Goal: Information Seeking & Learning: Learn about a topic

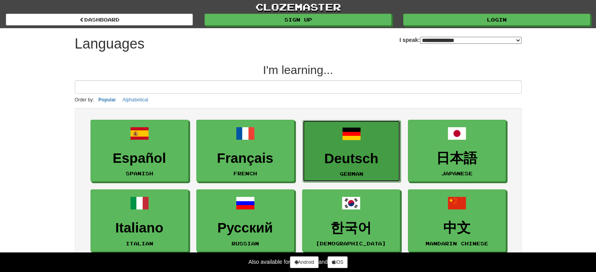
click at [357, 142] on span at bounding box center [351, 134] width 19 height 19
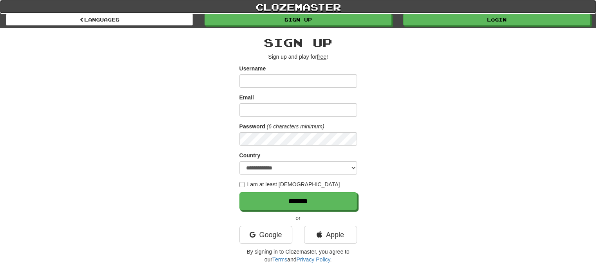
click at [468, 12] on link "clozemaster" at bounding box center [298, 7] width 596 height 14
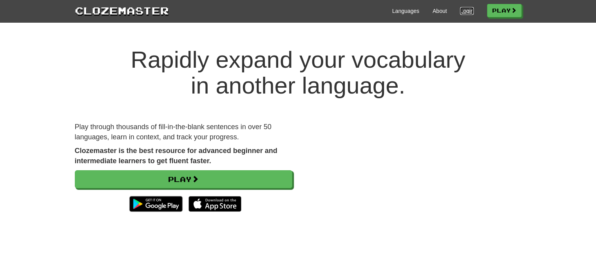
click at [464, 9] on link "Login" at bounding box center [466, 11] width 13 height 8
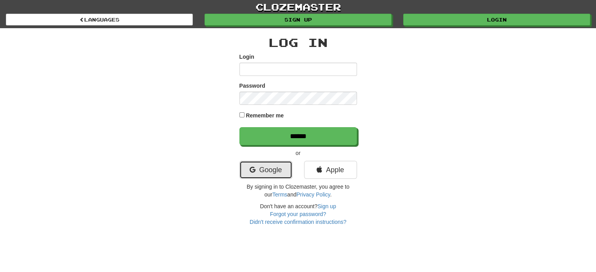
click at [250, 163] on link "Google" at bounding box center [265, 170] width 53 height 18
click at [259, 173] on link "Google" at bounding box center [265, 170] width 53 height 18
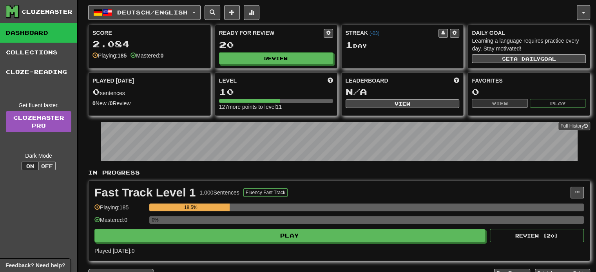
click at [225, 246] on div "Fast Track Level 1 1.000 Sentences Fluency Fast Track Manage Sentences Unpin fr…" at bounding box center [339, 221] width 501 height 80
click at [220, 245] on div "Fast Track Level 1 1.000 Sentences Fluency Fast Track Manage Sentences Unpin fr…" at bounding box center [339, 221] width 501 height 80
click at [218, 243] on div "Fast Track Level 1 1.000 Sentences Fluency Fast Track Manage Sentences Unpin fr…" at bounding box center [339, 221] width 501 height 80
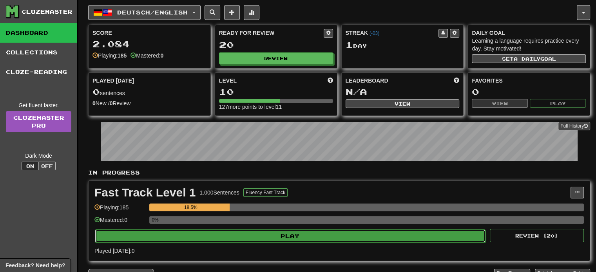
click at [213, 233] on button "Play" at bounding box center [290, 236] width 391 height 13
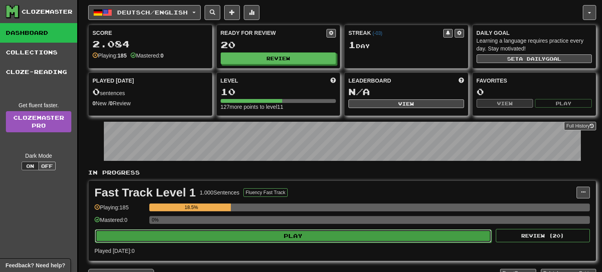
select select "**"
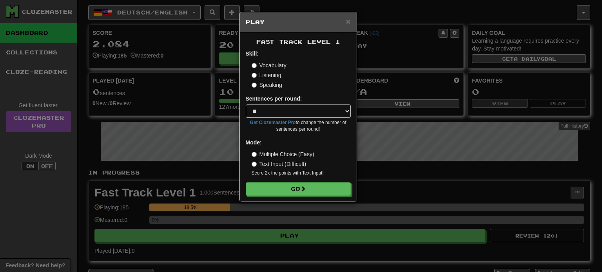
click at [320, 181] on form "Skill: Vocabulary Listening Speaking Sentences per round: * ** ** ** ** ** *** …" at bounding box center [298, 123] width 105 height 146
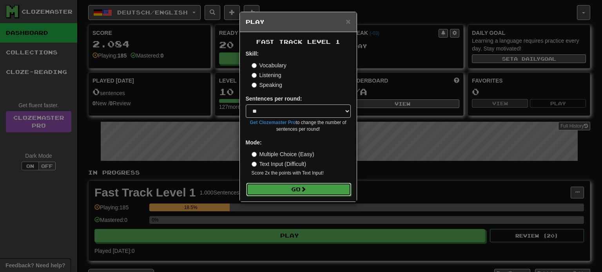
click at [321, 188] on button "Go" at bounding box center [298, 189] width 105 height 13
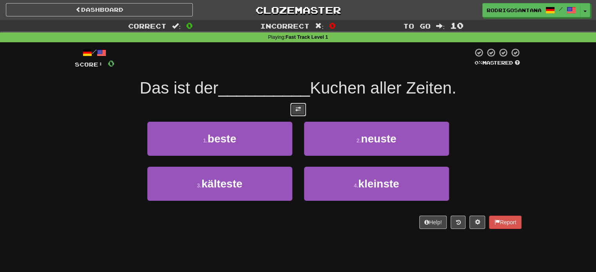
click at [297, 109] on span at bounding box center [297, 109] width 5 height 5
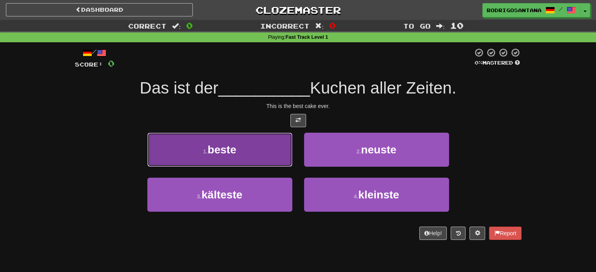
click at [252, 159] on button "1 . beste" at bounding box center [219, 150] width 145 height 34
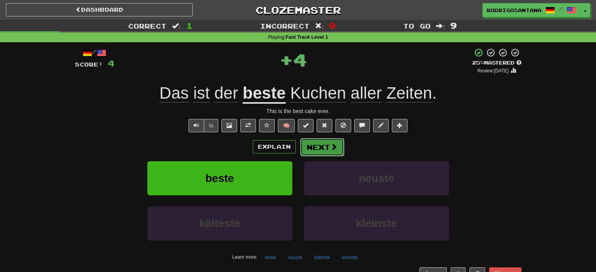
click at [320, 147] on button "Next" at bounding box center [322, 147] width 44 height 18
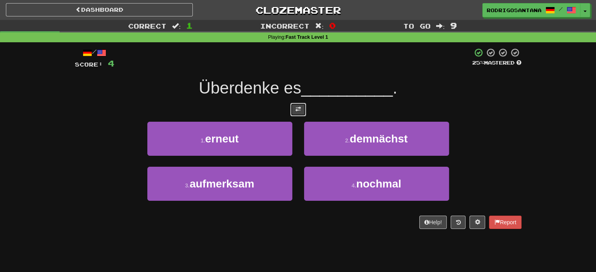
click at [302, 110] on button at bounding box center [298, 109] width 16 height 13
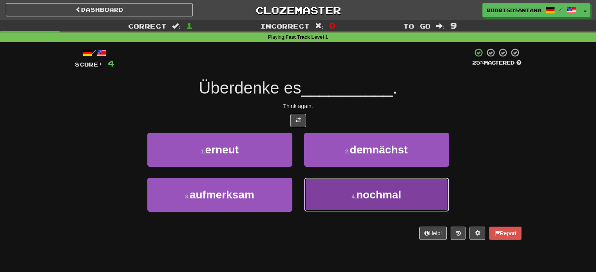
click at [362, 191] on span "nochmal" at bounding box center [378, 195] width 45 height 12
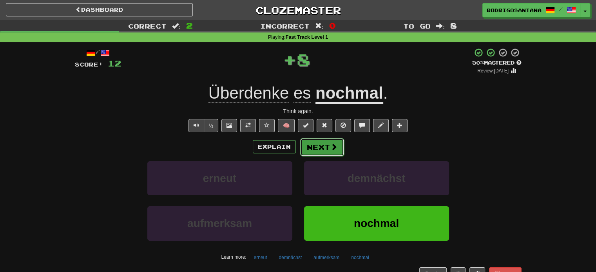
click at [312, 143] on button "Next" at bounding box center [322, 147] width 44 height 18
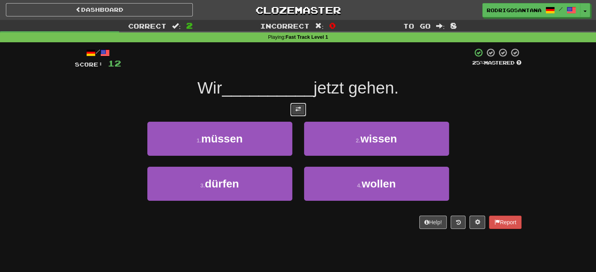
click at [294, 109] on button at bounding box center [298, 109] width 16 height 13
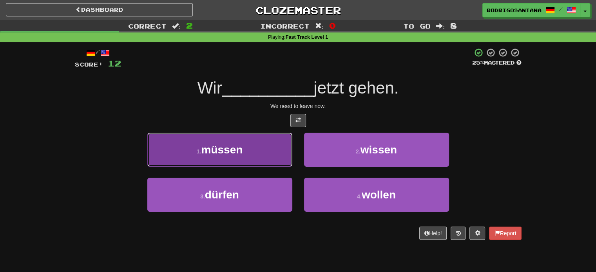
click at [235, 152] on span "müssen" at bounding box center [222, 150] width 42 height 12
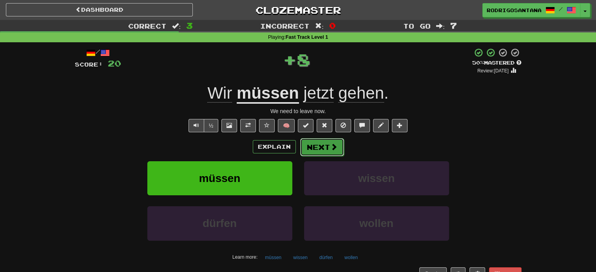
click at [312, 150] on button "Next" at bounding box center [322, 147] width 44 height 18
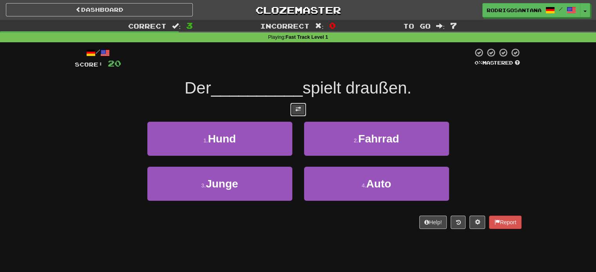
click at [298, 114] on button at bounding box center [298, 109] width 16 height 13
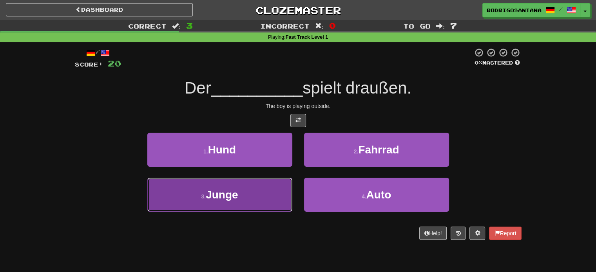
click at [263, 208] on button "3 . Junge" at bounding box center [219, 195] width 145 height 34
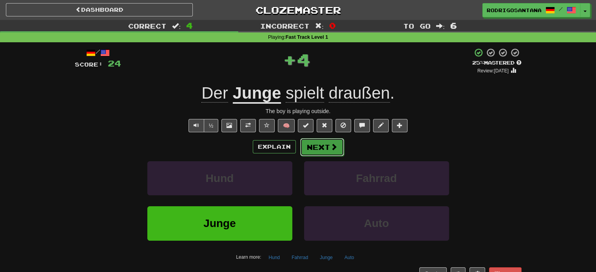
click at [321, 147] on button "Next" at bounding box center [322, 147] width 44 height 18
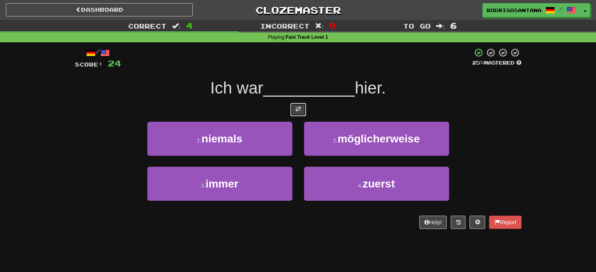
click at [300, 108] on span at bounding box center [297, 109] width 5 height 5
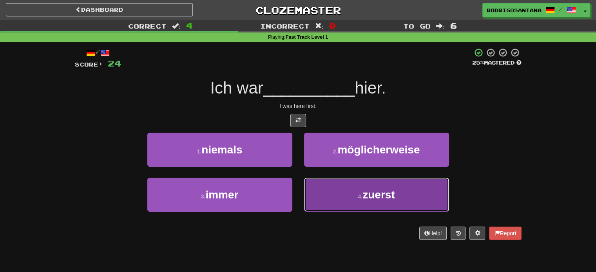
click at [386, 202] on button "4 . zuerst" at bounding box center [376, 195] width 145 height 34
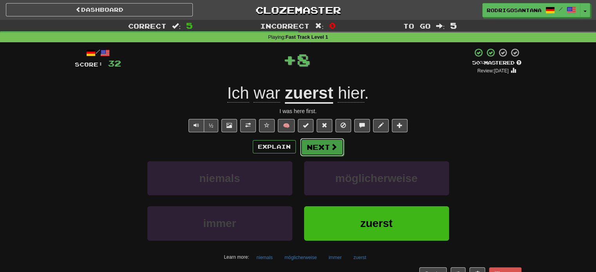
click at [325, 147] on button "Next" at bounding box center [322, 147] width 44 height 18
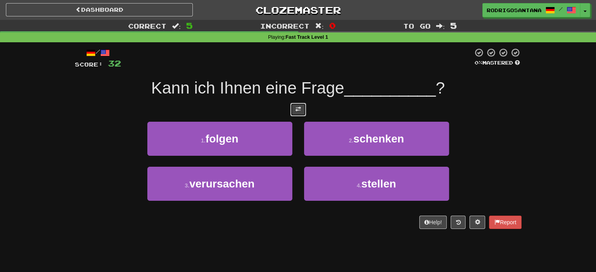
click at [301, 111] on button at bounding box center [298, 109] width 16 height 13
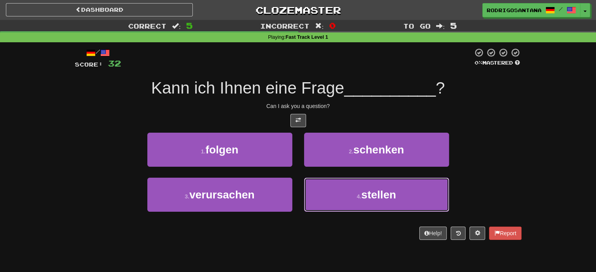
drag, startPoint x: 340, startPoint y: 194, endPoint x: 245, endPoint y: 262, distance: 116.6
click at [245, 262] on div "Dashboard Clozemaster RodrigoSantana / Toggle Dropdown Dashboard Leaderboard Ac…" at bounding box center [298, 136] width 596 height 272
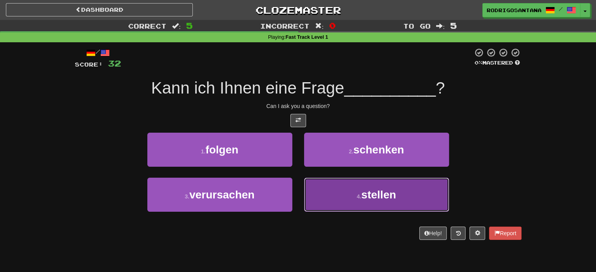
click at [353, 185] on button "4 . stellen" at bounding box center [376, 195] width 145 height 34
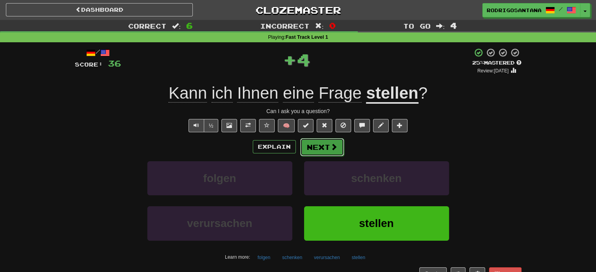
click at [333, 147] on span at bounding box center [333, 146] width 7 height 7
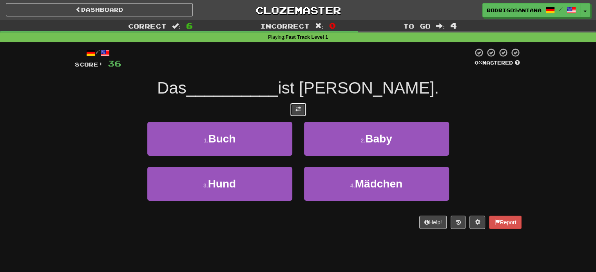
click at [303, 109] on button at bounding box center [298, 109] width 16 height 13
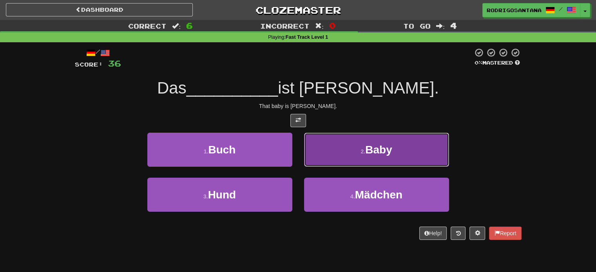
click at [339, 144] on button "2 . Baby" at bounding box center [376, 150] width 145 height 34
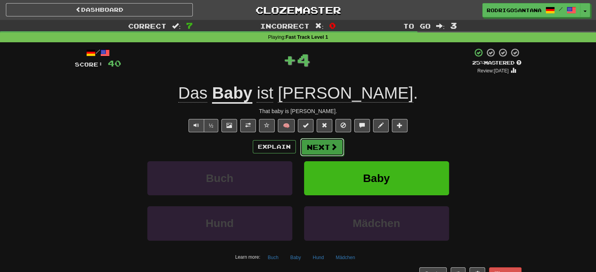
click at [328, 142] on button "Next" at bounding box center [322, 147] width 44 height 18
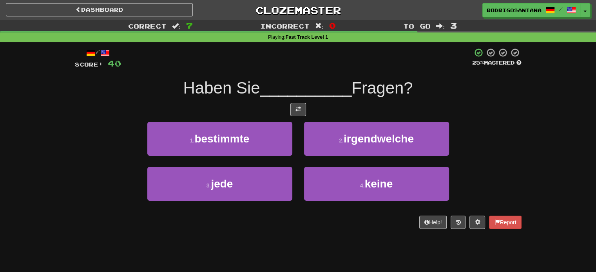
click at [306, 117] on div "/ Score: 40 25 % Mastered Haben Sie __________ Fragen? 1 . bestimmte 2 . irgend…" at bounding box center [298, 138] width 447 height 181
click at [300, 110] on span at bounding box center [297, 109] width 5 height 5
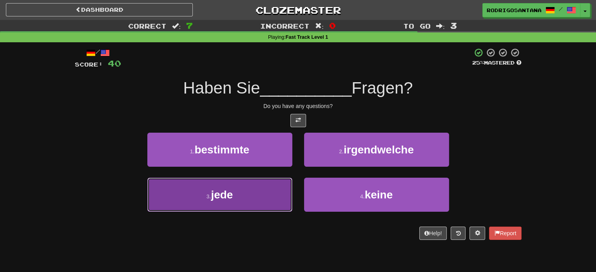
click at [263, 211] on button "3 . jede" at bounding box center [219, 195] width 145 height 34
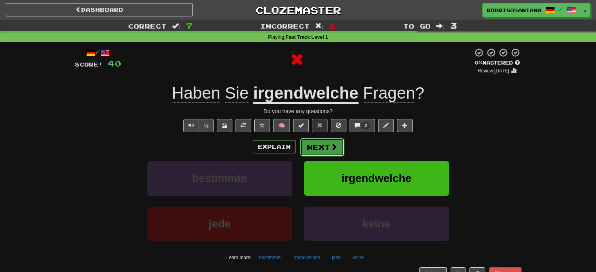
click at [321, 145] on button "Next" at bounding box center [322, 147] width 44 height 18
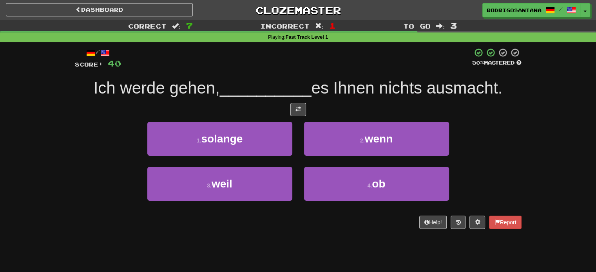
click at [308, 118] on div "/ Score: 40 50 % Mastered Ich werde gehen, __________ es Ihnen nichts ausmacht.…" at bounding box center [298, 138] width 447 height 181
click at [298, 112] on button at bounding box center [298, 109] width 16 height 13
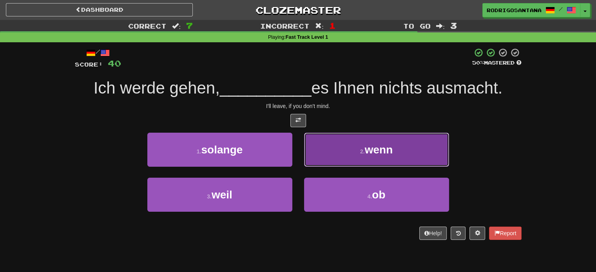
click at [364, 150] on small "2 ." at bounding box center [362, 152] width 5 height 6
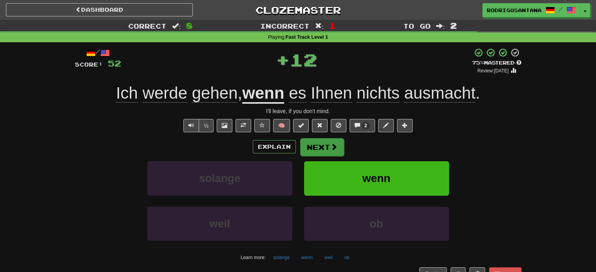
click at [327, 138] on div "Explain Next" at bounding box center [298, 147] width 447 height 18
click at [330, 142] on button "Next" at bounding box center [322, 147] width 44 height 18
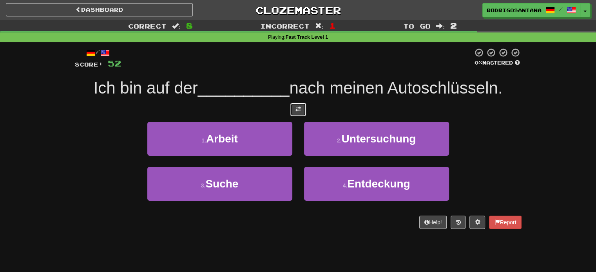
click at [303, 105] on button at bounding box center [298, 109] width 16 height 13
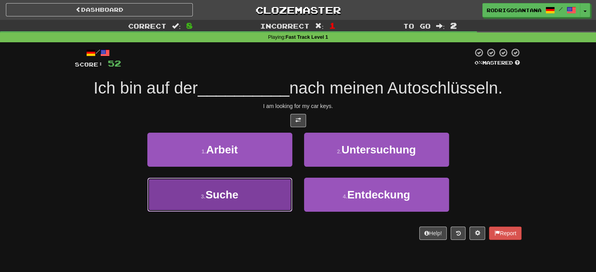
click at [251, 195] on button "3 . Suche" at bounding box center [219, 195] width 145 height 34
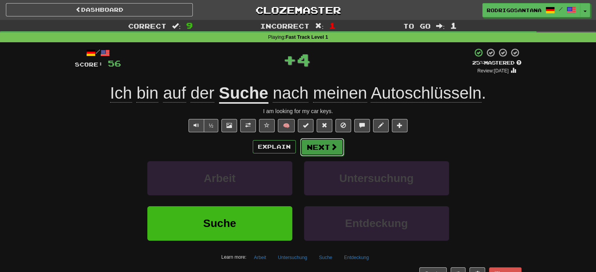
click at [328, 145] on button "Next" at bounding box center [322, 147] width 44 height 18
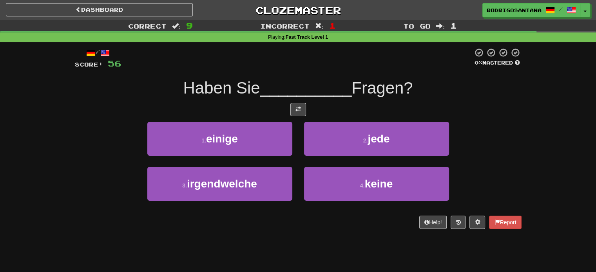
click at [309, 100] on div "/ Score: 56 0 % Mastered Haben Sie __________ Fragen? 1 . einige 2 . jede 3 . i…" at bounding box center [298, 138] width 447 height 181
click at [310, 107] on div at bounding box center [298, 109] width 447 height 13
click at [307, 106] on div at bounding box center [298, 109] width 447 height 13
click at [300, 112] on button at bounding box center [298, 109] width 16 height 13
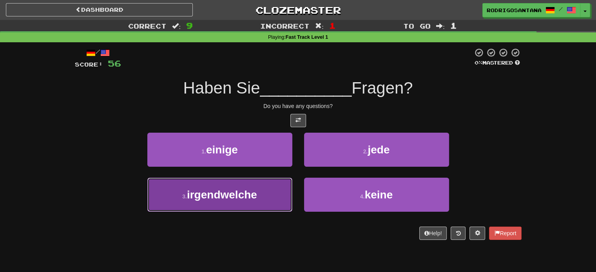
click at [237, 194] on span "irgendwelche" at bounding box center [222, 195] width 70 height 12
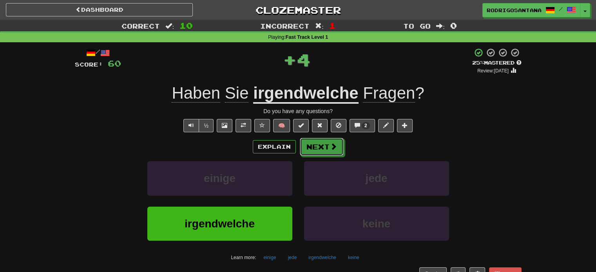
click at [309, 147] on button "Next" at bounding box center [322, 147] width 44 height 18
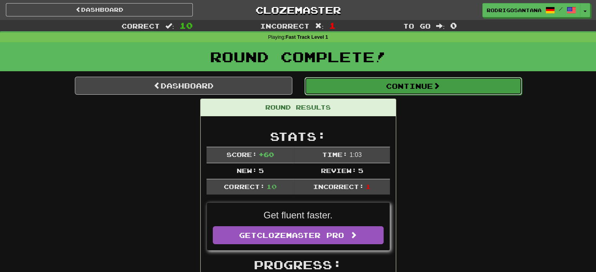
click at [377, 82] on button "Continue" at bounding box center [412, 86] width 217 height 18
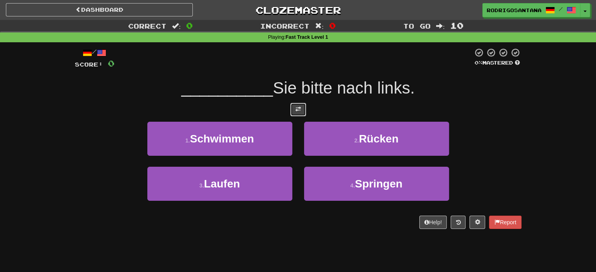
click at [299, 109] on span at bounding box center [297, 109] width 5 height 5
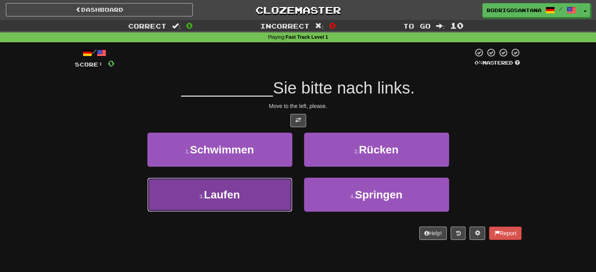
click at [223, 201] on button "3 . Laufen" at bounding box center [219, 195] width 145 height 34
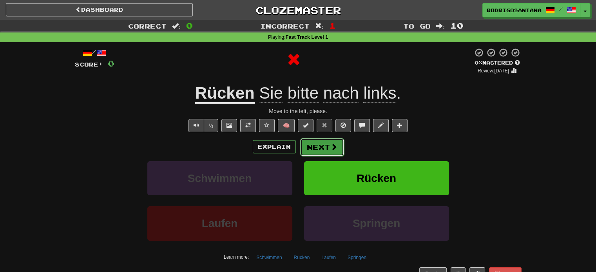
click at [331, 154] on button "Next" at bounding box center [322, 147] width 44 height 18
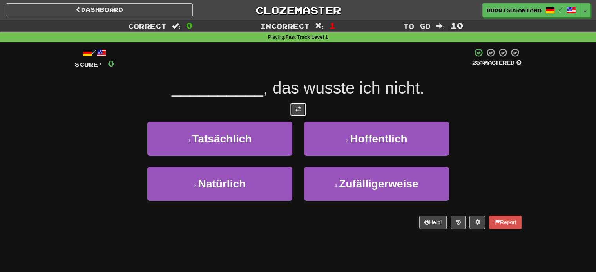
click at [298, 113] on button at bounding box center [298, 109] width 16 height 13
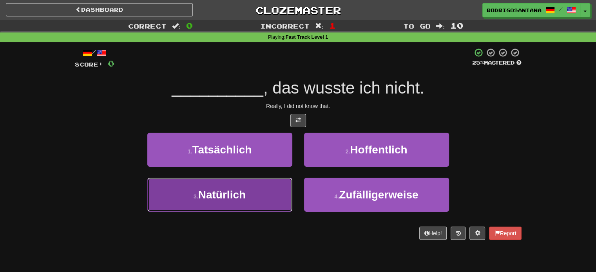
click at [273, 197] on button "3 . Natürlich" at bounding box center [219, 195] width 145 height 34
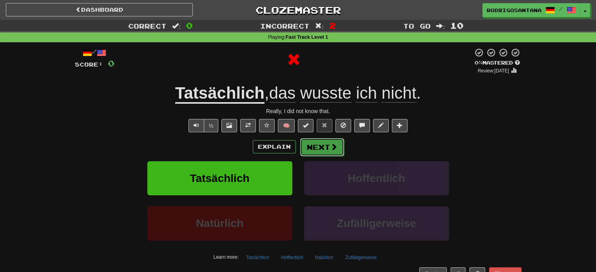
click at [321, 140] on button "Next" at bounding box center [322, 147] width 44 height 18
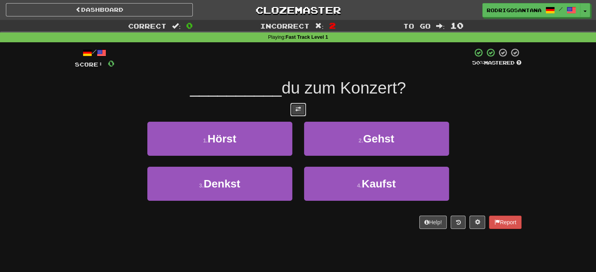
click at [299, 111] on span at bounding box center [297, 109] width 5 height 5
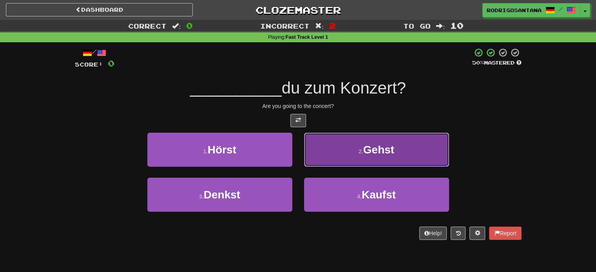
click at [341, 152] on button "2 . Gehst" at bounding box center [376, 150] width 145 height 34
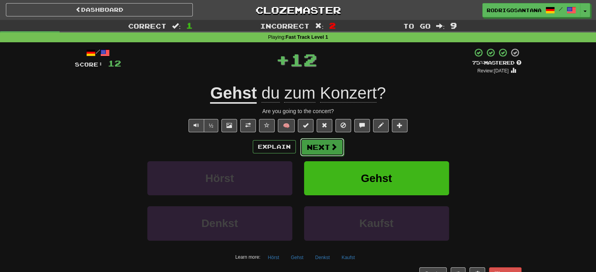
click at [330, 145] on span at bounding box center [333, 146] width 7 height 7
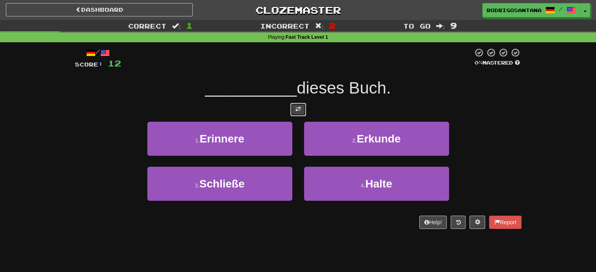
click at [303, 112] on button at bounding box center [298, 109] width 16 height 13
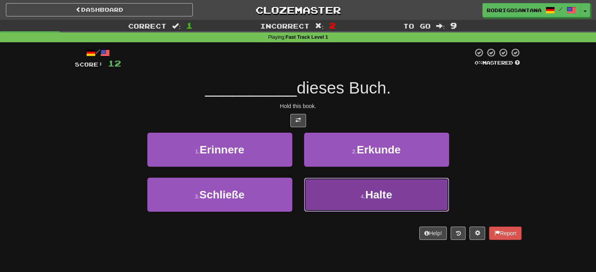
click at [347, 198] on button "4 . Halte" at bounding box center [376, 195] width 145 height 34
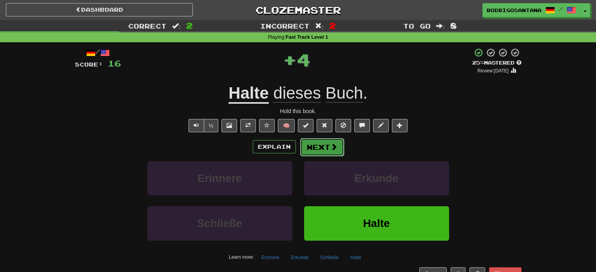
click at [310, 145] on button "Next" at bounding box center [322, 147] width 44 height 18
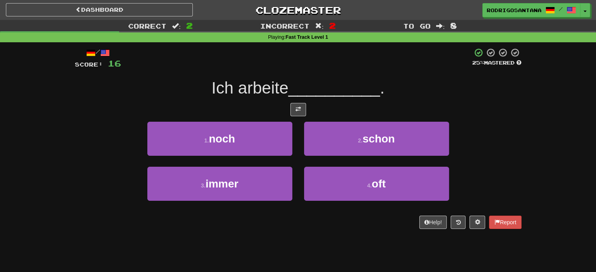
click at [289, 109] on div at bounding box center [298, 109] width 447 height 13
click at [292, 108] on button at bounding box center [298, 109] width 16 height 13
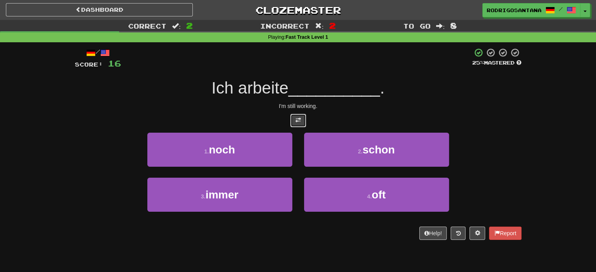
click at [299, 120] on span at bounding box center [297, 120] width 5 height 5
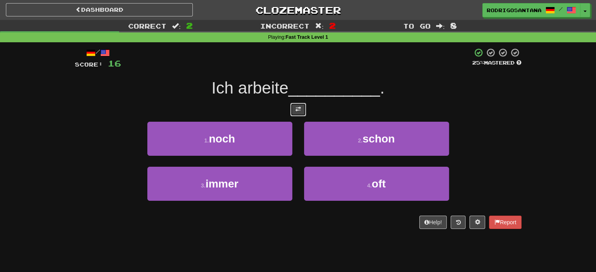
click at [300, 111] on span at bounding box center [297, 109] width 5 height 5
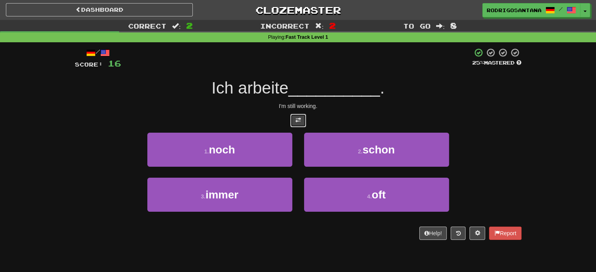
click at [299, 121] on span at bounding box center [297, 120] width 5 height 5
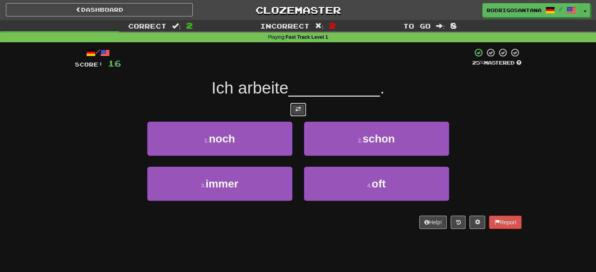
click at [299, 115] on button at bounding box center [298, 109] width 16 height 13
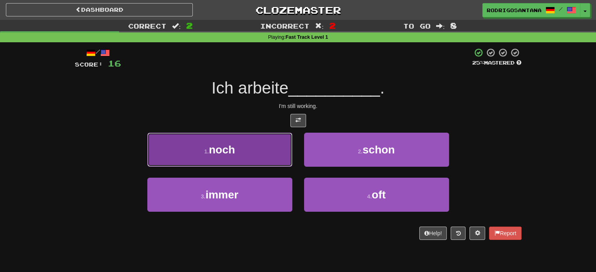
click at [234, 159] on button "1 . noch" at bounding box center [219, 150] width 145 height 34
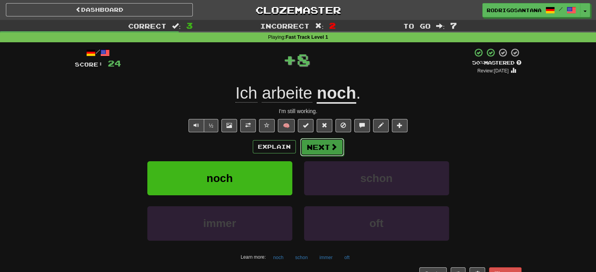
click at [327, 149] on button "Next" at bounding box center [322, 147] width 44 height 18
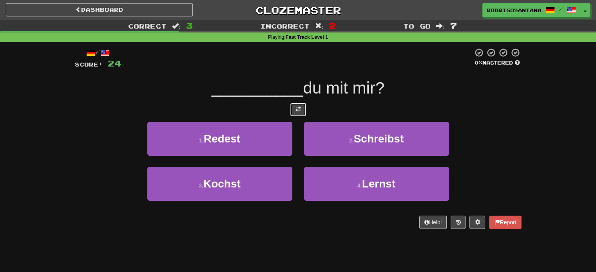
click at [302, 111] on button at bounding box center [298, 109] width 16 height 13
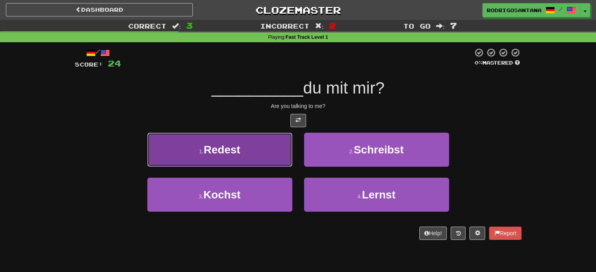
click at [258, 158] on button "1 . Redest" at bounding box center [219, 150] width 145 height 34
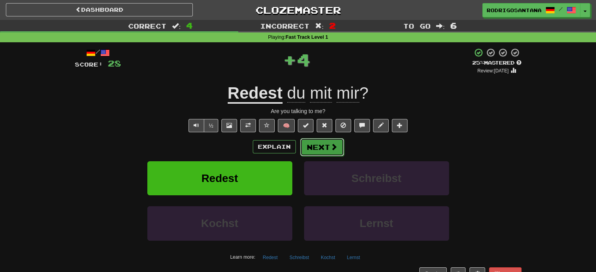
click at [316, 148] on button "Next" at bounding box center [322, 147] width 44 height 18
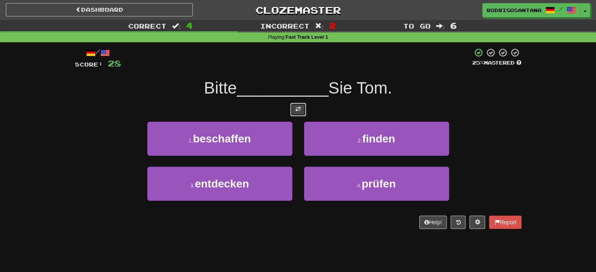
click at [294, 107] on button at bounding box center [298, 109] width 16 height 13
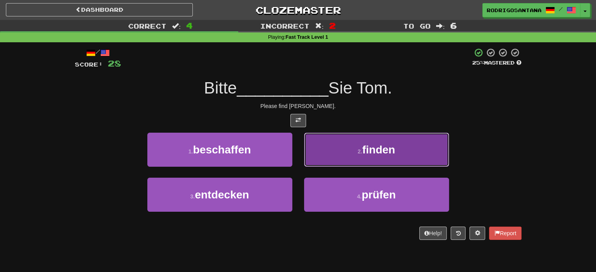
click at [343, 149] on button "2 . finden" at bounding box center [376, 150] width 145 height 34
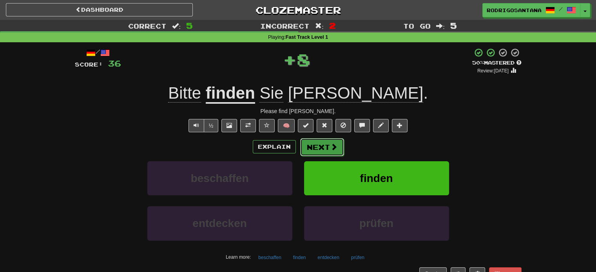
click at [328, 144] on button "Next" at bounding box center [322, 147] width 44 height 18
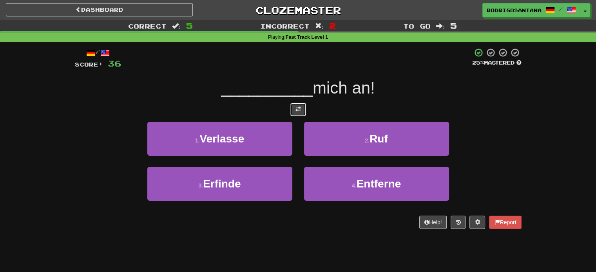
click at [303, 111] on button at bounding box center [298, 109] width 16 height 13
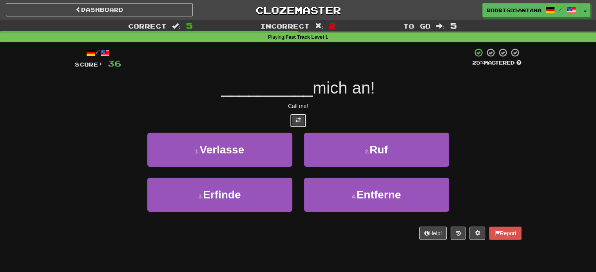
click at [303, 115] on button at bounding box center [298, 120] width 16 height 13
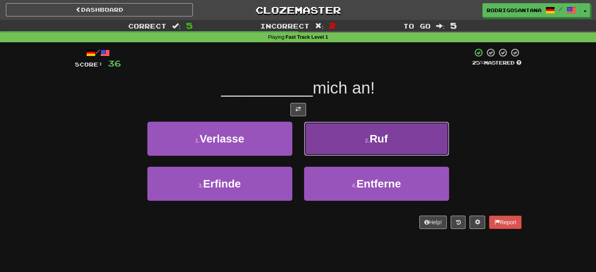
click at [355, 138] on button "2 . Ruf" at bounding box center [376, 139] width 145 height 34
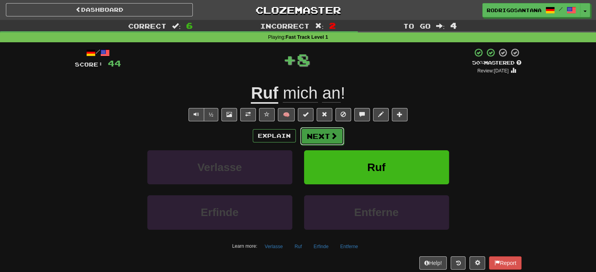
click at [327, 136] on button "Next" at bounding box center [322, 136] width 44 height 18
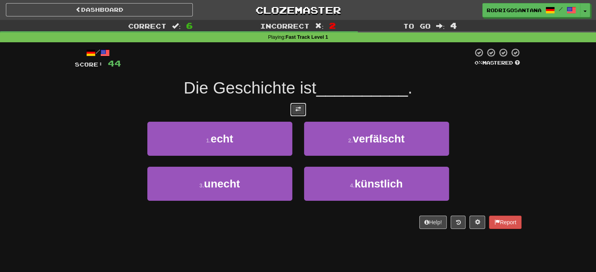
click at [297, 109] on span at bounding box center [297, 109] width 5 height 5
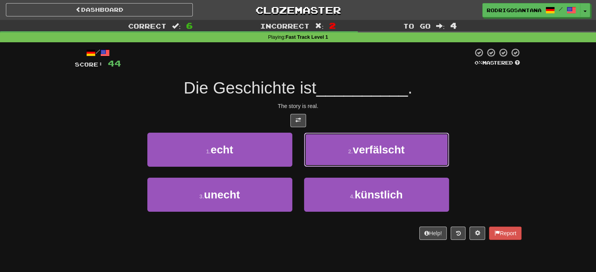
click at [343, 159] on button "2 . verfälscht" at bounding box center [376, 150] width 145 height 34
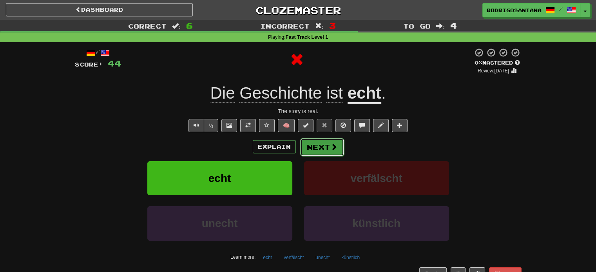
click at [330, 154] on button "Next" at bounding box center [322, 147] width 44 height 18
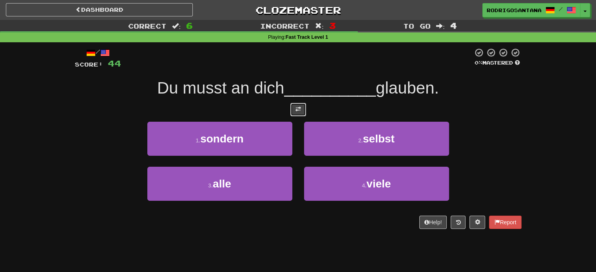
click at [303, 113] on button at bounding box center [298, 109] width 16 height 13
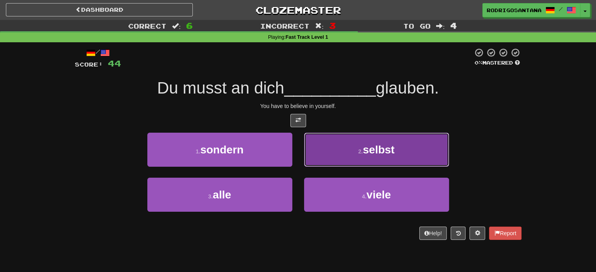
click at [384, 158] on button "2 . selbst" at bounding box center [376, 150] width 145 height 34
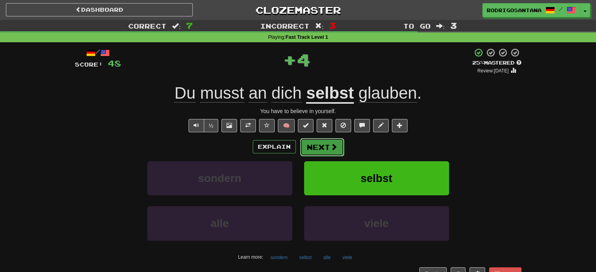
click at [337, 147] on button "Next" at bounding box center [322, 147] width 44 height 18
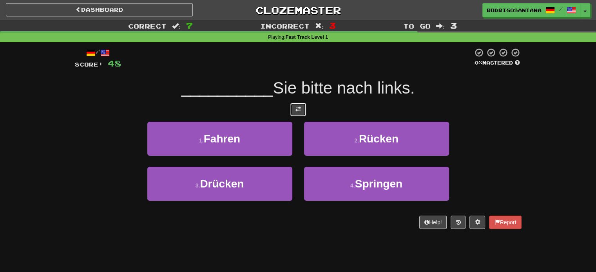
click at [298, 113] on button at bounding box center [298, 109] width 16 height 13
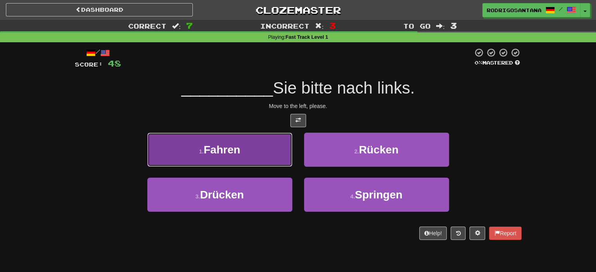
click at [249, 157] on button "1 . Fahren" at bounding box center [219, 150] width 145 height 34
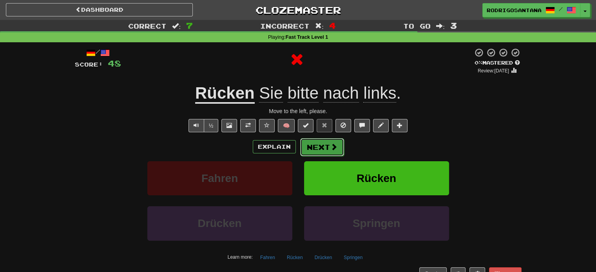
click at [317, 143] on button "Next" at bounding box center [322, 147] width 44 height 18
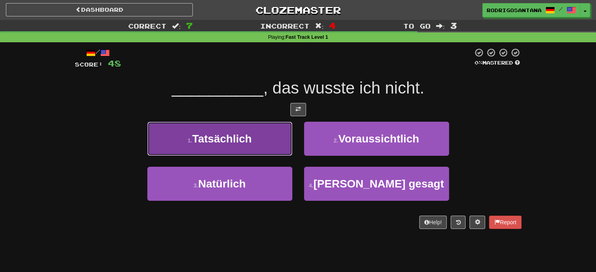
click at [258, 143] on button "1 . Tatsächlich" at bounding box center [219, 139] width 145 height 34
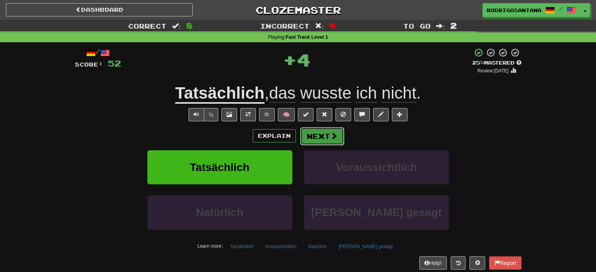
click at [308, 139] on button "Next" at bounding box center [322, 136] width 44 height 18
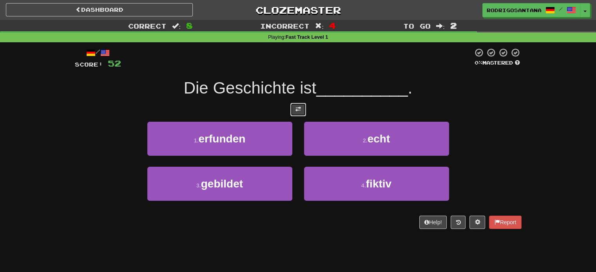
click at [299, 114] on button at bounding box center [298, 109] width 16 height 13
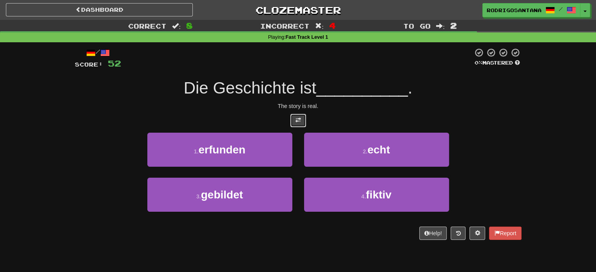
click at [299, 120] on span at bounding box center [297, 120] width 5 height 5
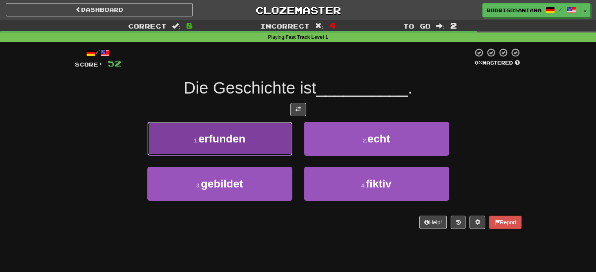
click at [253, 140] on button "1 . erfunden" at bounding box center [219, 139] width 145 height 34
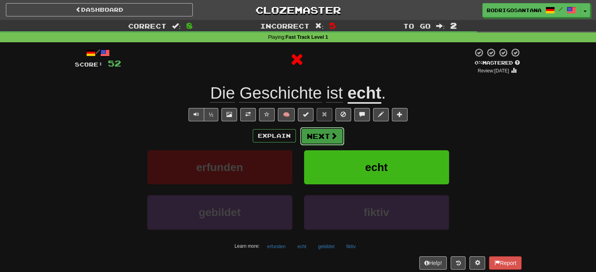
click at [305, 133] on button "Next" at bounding box center [322, 136] width 44 height 18
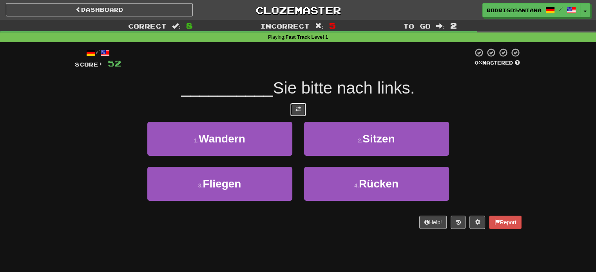
click at [300, 111] on span at bounding box center [297, 109] width 5 height 5
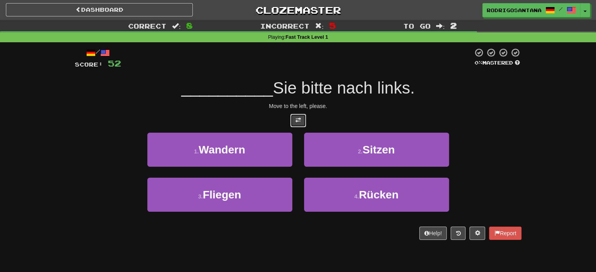
click at [299, 120] on span at bounding box center [297, 120] width 5 height 5
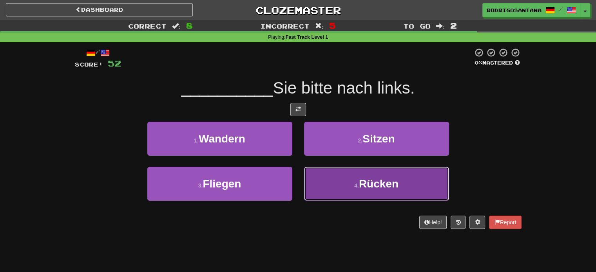
click at [340, 182] on button "4 . Rücken" at bounding box center [376, 184] width 145 height 34
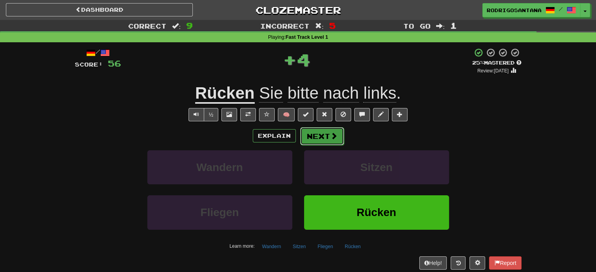
click at [321, 134] on button "Next" at bounding box center [322, 136] width 44 height 18
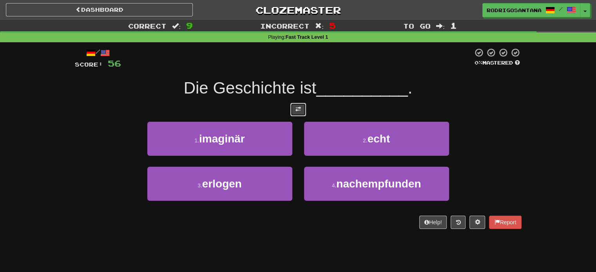
click at [293, 105] on button at bounding box center [298, 109] width 16 height 13
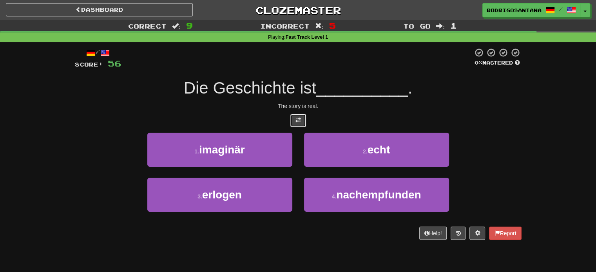
click at [294, 114] on button at bounding box center [298, 120] width 16 height 13
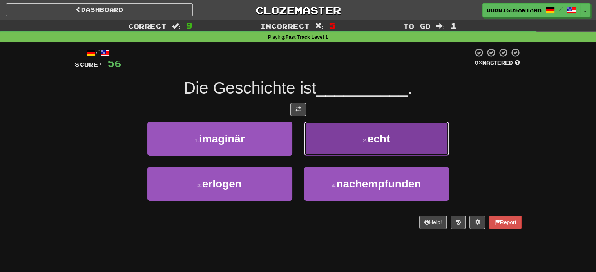
click at [335, 141] on button "2 . echt" at bounding box center [376, 139] width 145 height 34
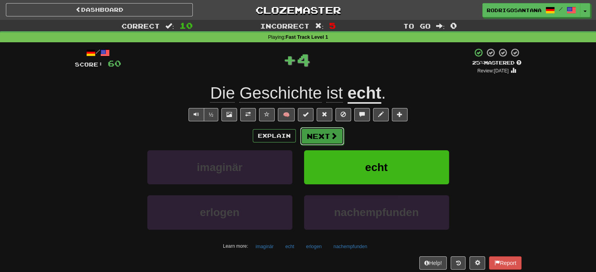
click at [321, 135] on button "Next" at bounding box center [322, 136] width 44 height 18
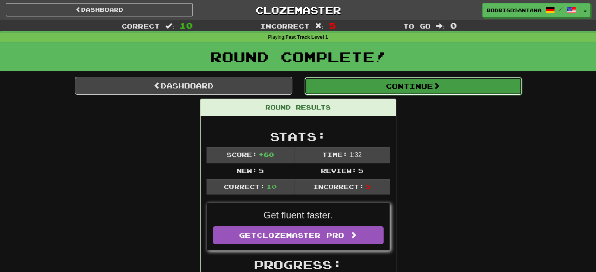
click at [381, 87] on button "Continue" at bounding box center [412, 86] width 217 height 18
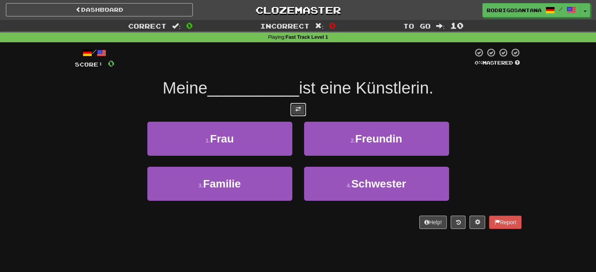
click at [291, 111] on button at bounding box center [298, 109] width 16 height 13
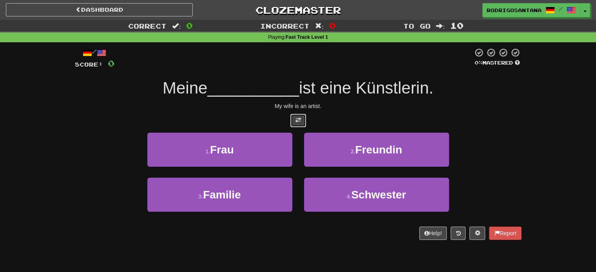
click at [294, 122] on button at bounding box center [298, 120] width 16 height 13
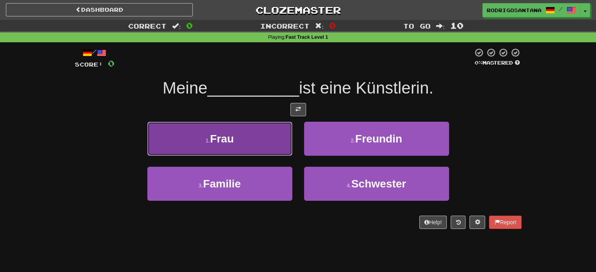
click at [228, 137] on span "Frau" at bounding box center [222, 139] width 24 height 12
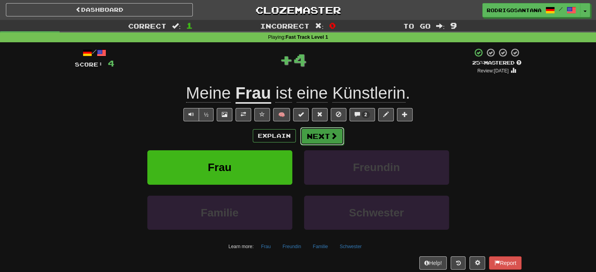
click at [323, 136] on button "Next" at bounding box center [322, 136] width 44 height 18
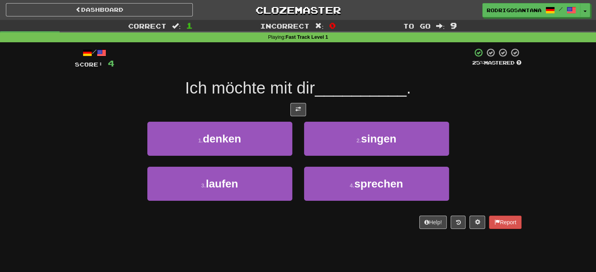
click at [289, 98] on div "Ich möchte mit dir __________ ." at bounding box center [298, 89] width 447 height 22
click at [292, 103] on button at bounding box center [298, 109] width 16 height 13
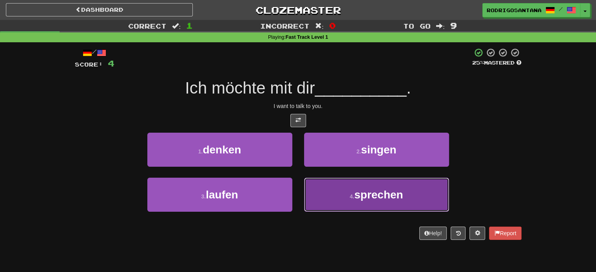
click at [345, 198] on button "4 . sprechen" at bounding box center [376, 195] width 145 height 34
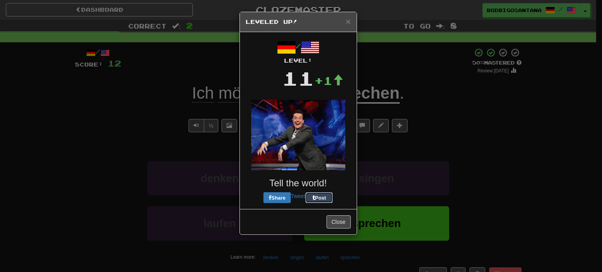
click at [324, 150] on div "/ Level: 11 +1 Tell the world! Share Tweet Post" at bounding box center [298, 120] width 105 height 165
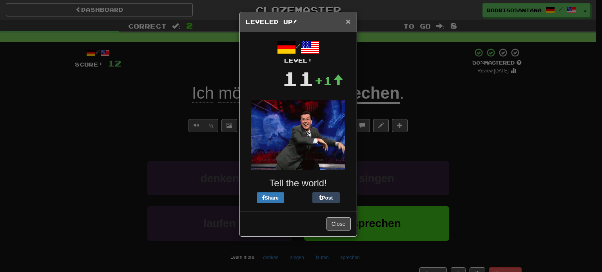
click at [350, 23] on span "×" at bounding box center [348, 21] width 5 height 9
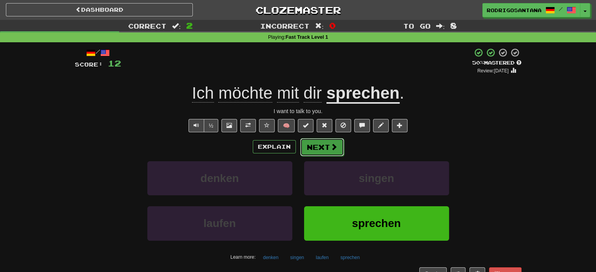
click at [315, 142] on button "Next" at bounding box center [322, 147] width 44 height 18
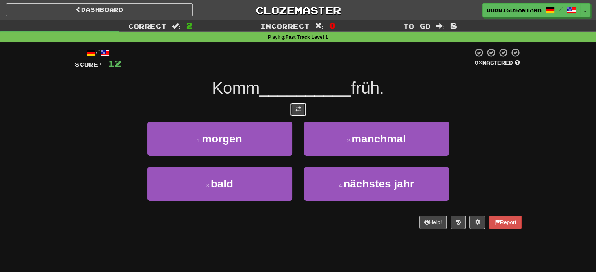
click at [298, 112] on button at bounding box center [298, 109] width 16 height 13
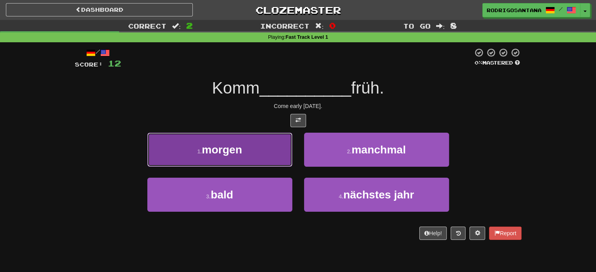
click at [243, 150] on button "1 . morgen" at bounding box center [219, 150] width 145 height 34
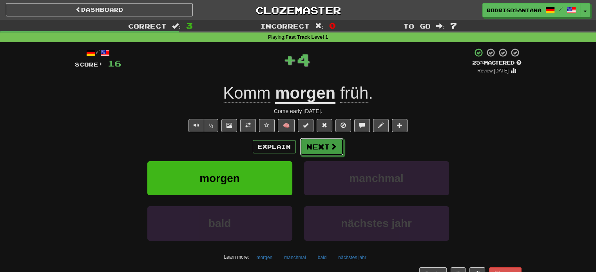
drag, startPoint x: 323, startPoint y: 148, endPoint x: 366, endPoint y: 90, distance: 72.3
click at [367, 91] on div "/ Score: 16 + 4 25 % Mastered Review: [DATE] Komm [DATE] früh . Come early [DAT…" at bounding box center [298, 164] width 447 height 233
click at [348, 92] on span "früh" at bounding box center [354, 93] width 28 height 19
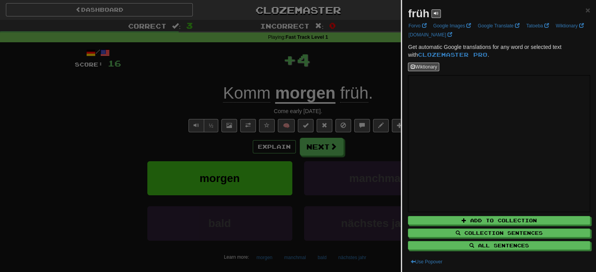
click at [308, 107] on div at bounding box center [298, 136] width 596 height 272
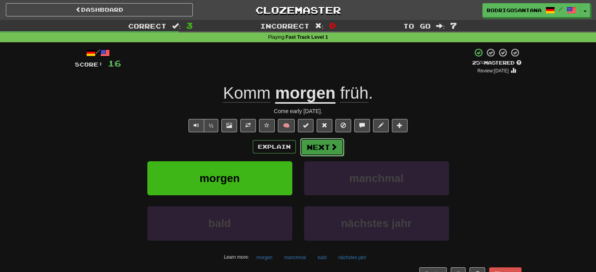
click at [326, 147] on button "Next" at bounding box center [322, 147] width 44 height 18
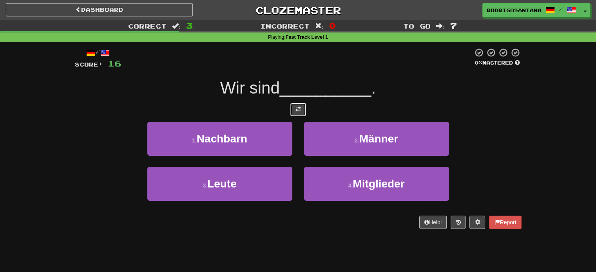
click at [303, 114] on button at bounding box center [298, 109] width 16 height 13
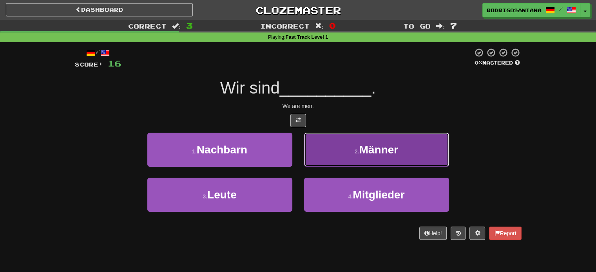
click at [357, 151] on small "2 ." at bounding box center [357, 152] width 5 height 6
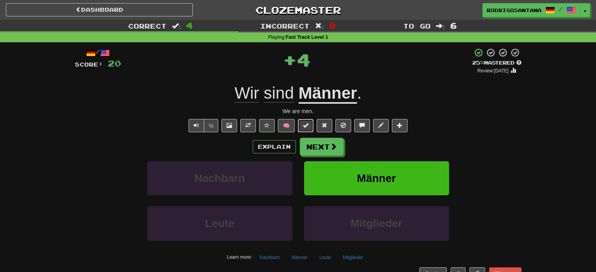
click at [297, 123] on span "🧠" at bounding box center [333, 125] width 152 height 6
click at [315, 133] on div "/ Score: 20 + 4 25 % Mastered Review: [DATE] Wir sind Männer . We are men. ½ 🧠 …" at bounding box center [298, 164] width 447 height 233
click at [315, 139] on button "Next" at bounding box center [322, 147] width 44 height 18
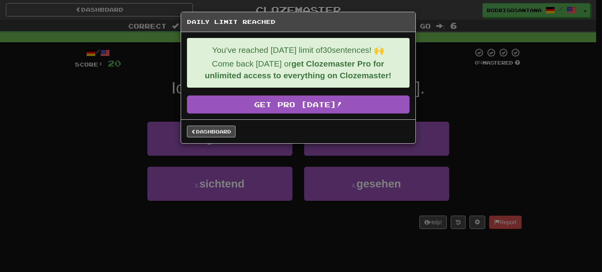
click at [114, 140] on div "Daily Limit Reached You've reached [DATE] limit of 30 sentences! 🙌 Come back [D…" at bounding box center [301, 136] width 602 height 272
drag, startPoint x: 137, startPoint y: 109, endPoint x: 143, endPoint y: 109, distance: 5.5
click at [138, 109] on div "Daily Limit Reached You've reached [DATE] limit of 30 sentences! 🙌 Come back [D…" at bounding box center [301, 136] width 602 height 272
click at [208, 130] on link "Dashboard" at bounding box center [211, 132] width 49 height 12
